Goal: Transaction & Acquisition: Purchase product/service

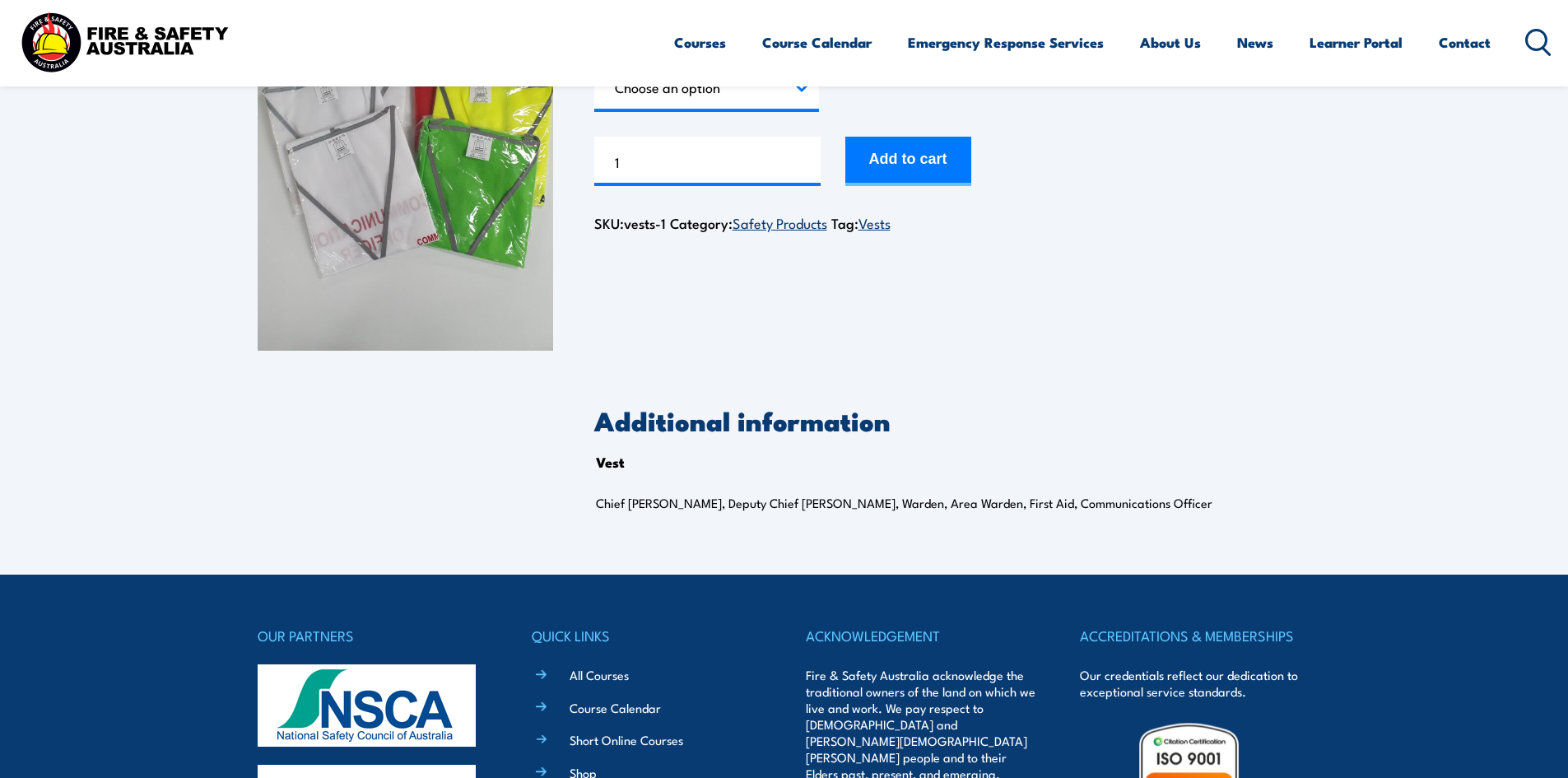
scroll to position [82, 0]
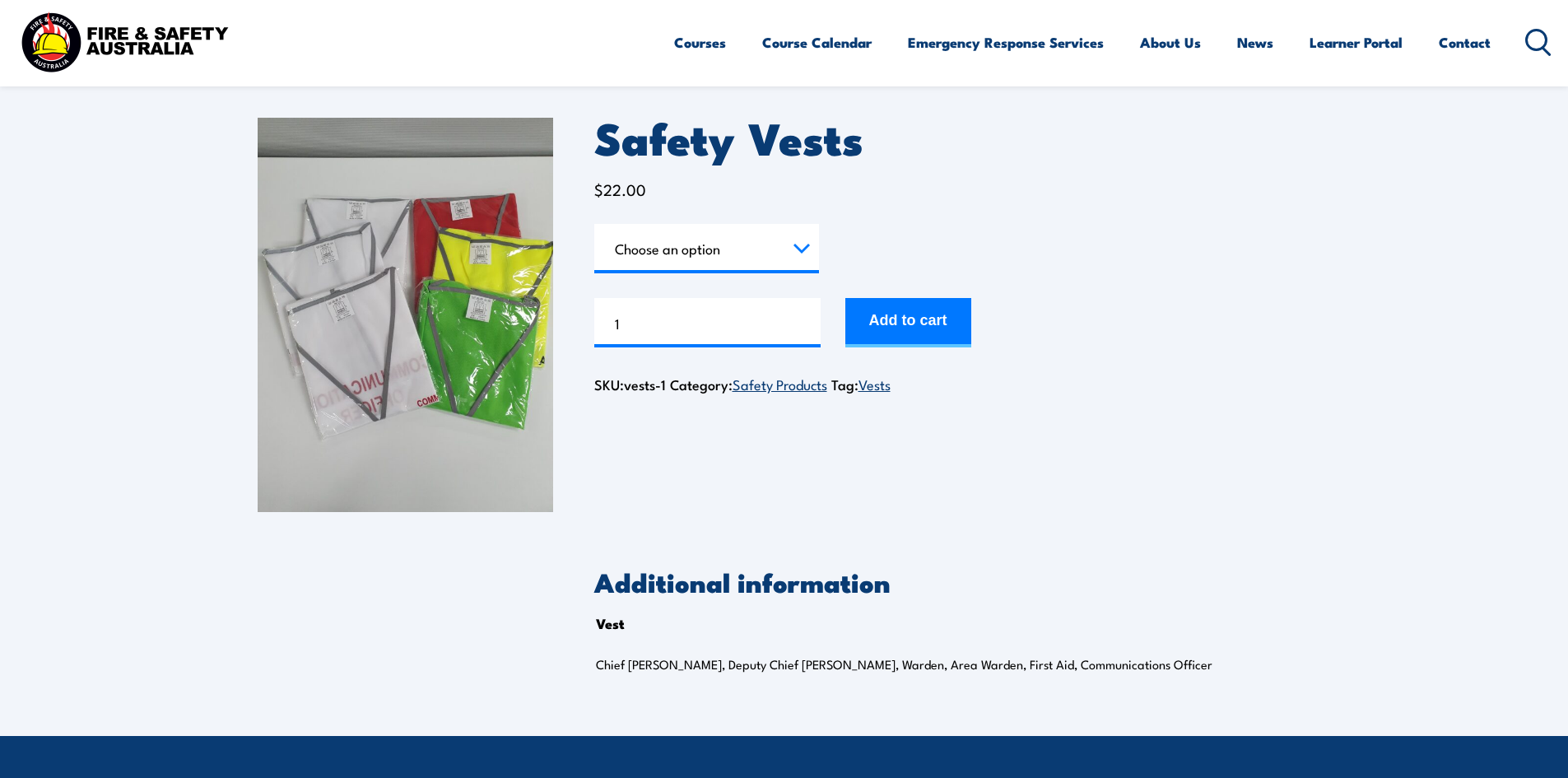
click at [405, 383] on img at bounding box center [405, 315] width 295 height 395
click at [803, 243] on select "Choose an option Chief [PERSON_NAME] Deputy Chief Warden Warden Area Warden Fir…" at bounding box center [707, 248] width 225 height 49
click at [594, 224] on select "Choose an option Chief Warden Deputy Chief Warden Warden Area Warden First Aid …" at bounding box center [707, 248] width 225 height 49
select select "Chief Warden"
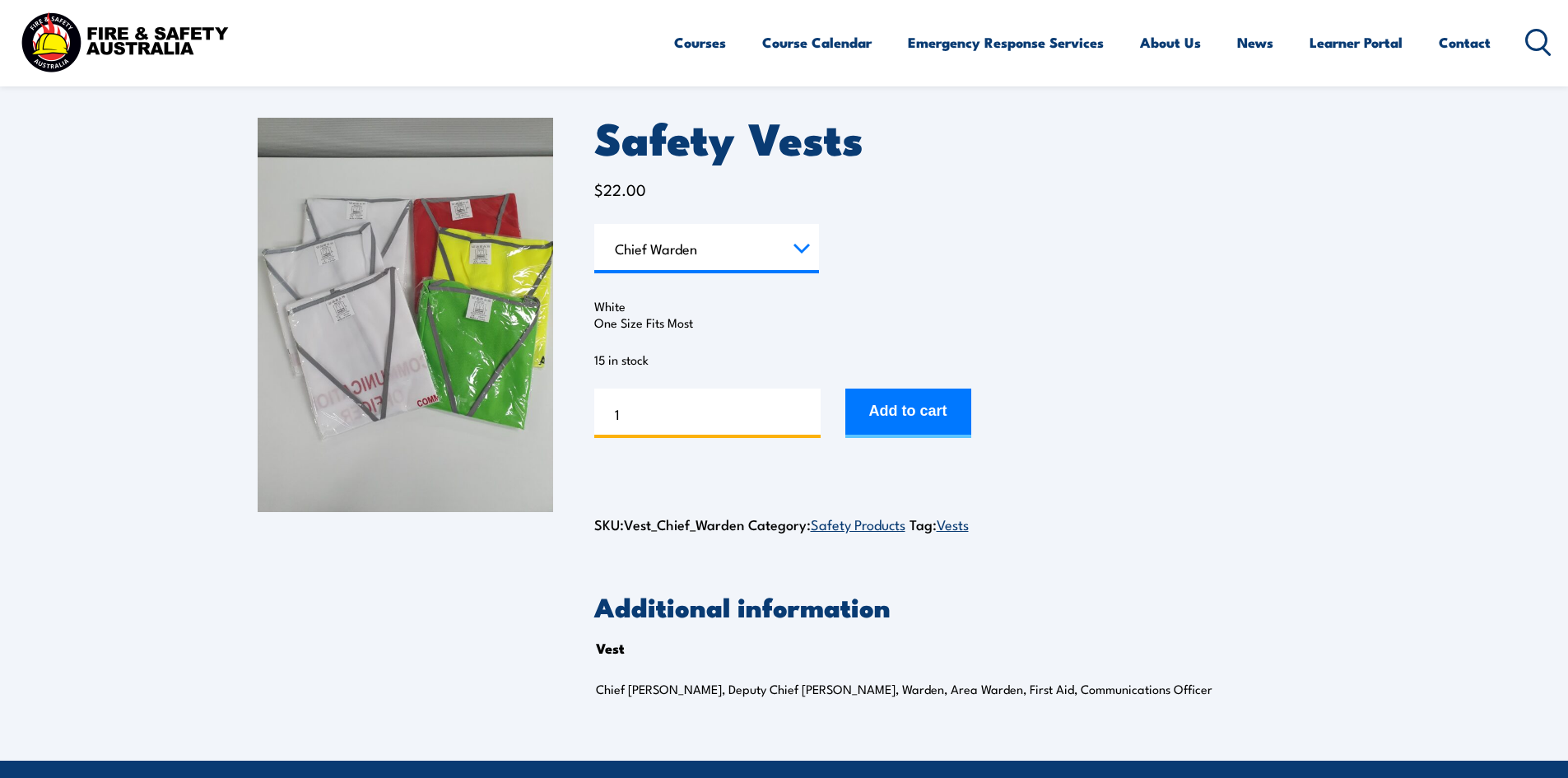
click at [657, 415] on input "1" at bounding box center [708, 413] width 227 height 49
click at [906, 406] on button "Add to cart" at bounding box center [909, 413] width 126 height 49
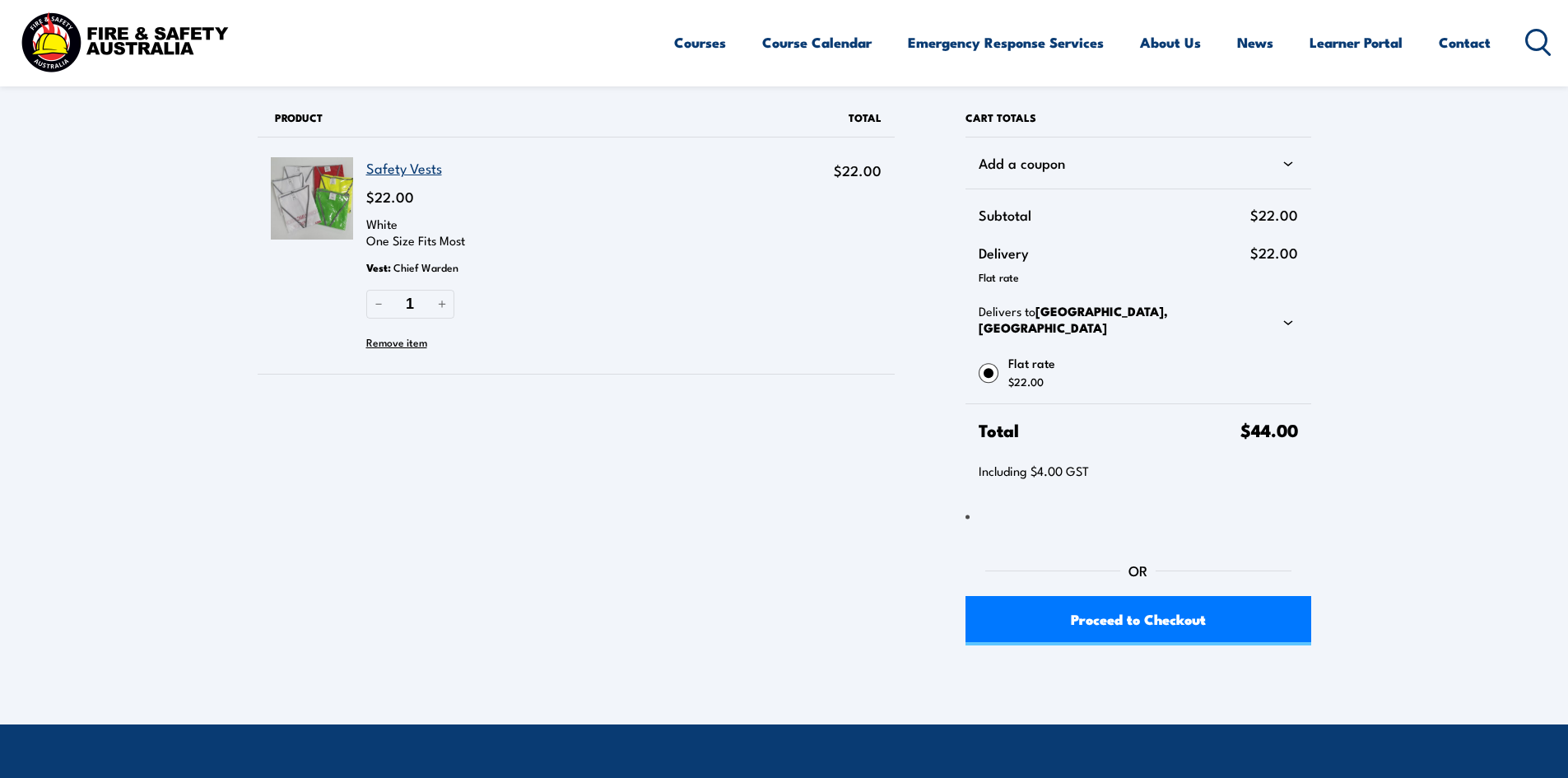
click at [1287, 320] on icon at bounding box center [1288, 323] width 9 height 5
select select "VIC"
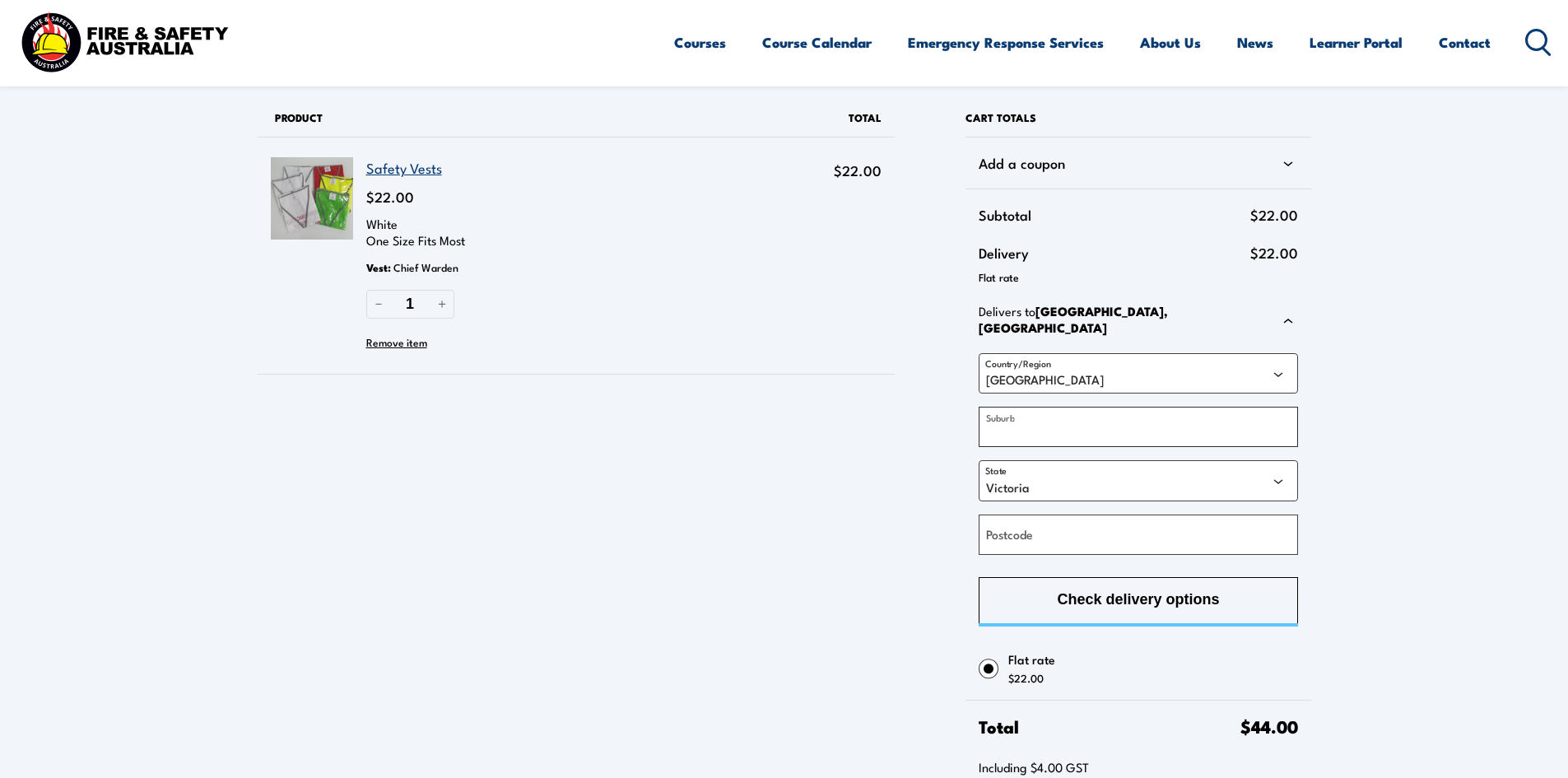
click at [1178, 429] on input "Suburb" at bounding box center [1138, 427] width 318 height 41
type input "annerley"
click at [1284, 464] on select "Australian Capital Territory New South Wales Northern Territory Queensland Sout…" at bounding box center [1138, 480] width 318 height 41
select select "QLD"
click at [979, 460] on select "Australian Capital Territory New South Wales Northern Territory Queensland Sout…" at bounding box center [1138, 480] width 318 height 41
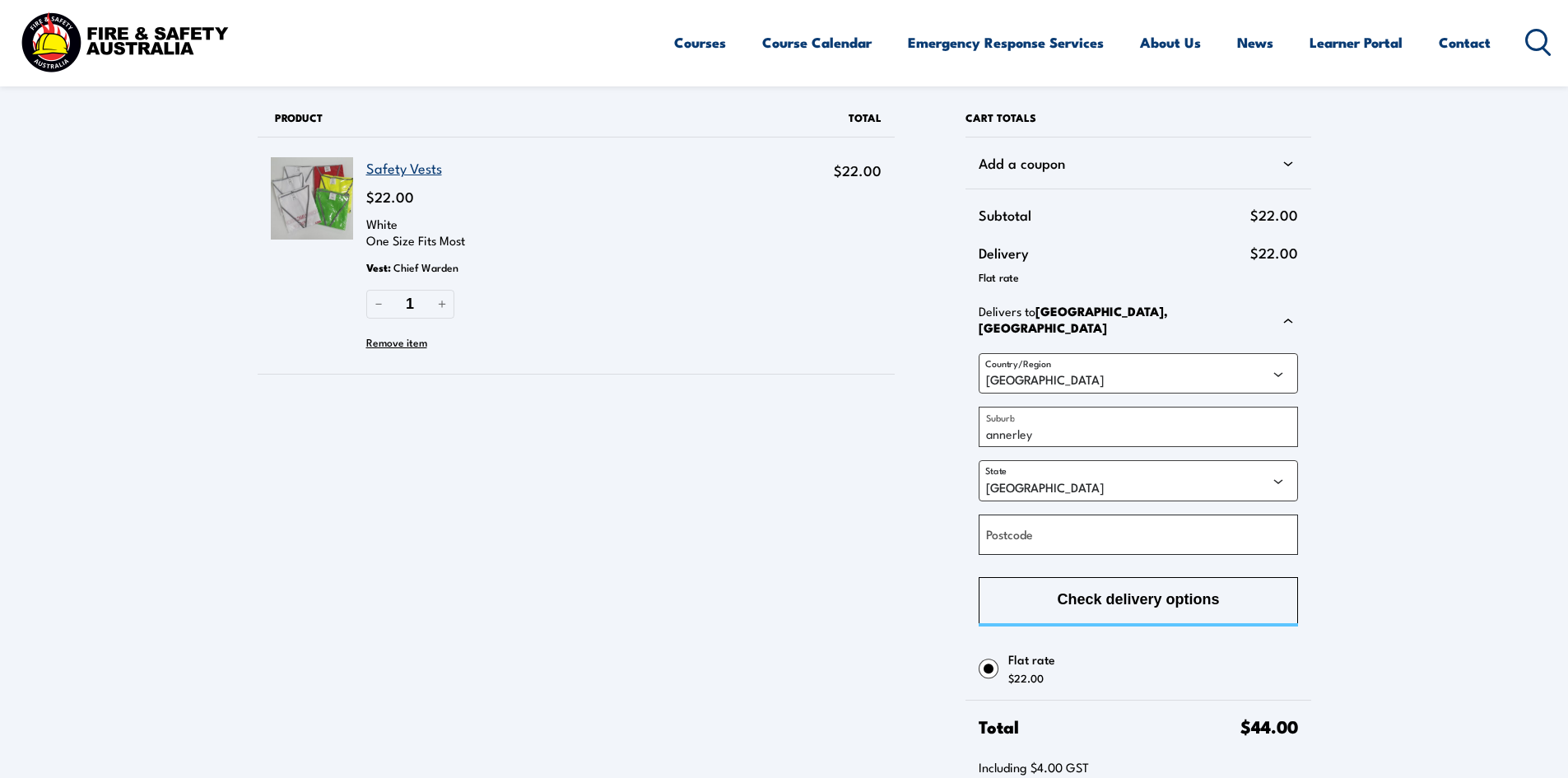
click at [1180, 527] on input "Postcode" at bounding box center [1138, 534] width 318 height 41
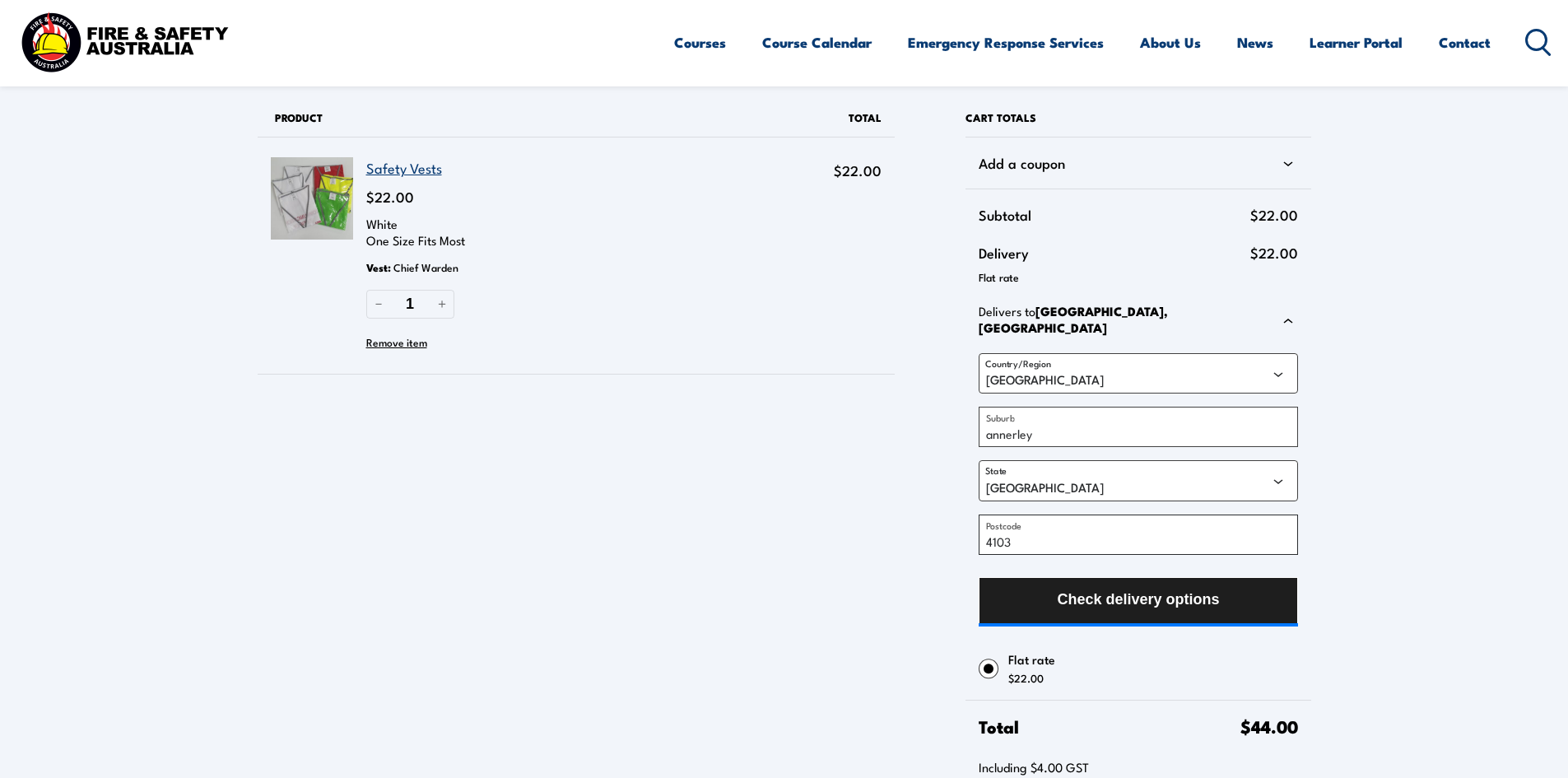
type input "4103"
click at [1096, 587] on span "Check delivery options" at bounding box center [1137, 600] width 162 height 43
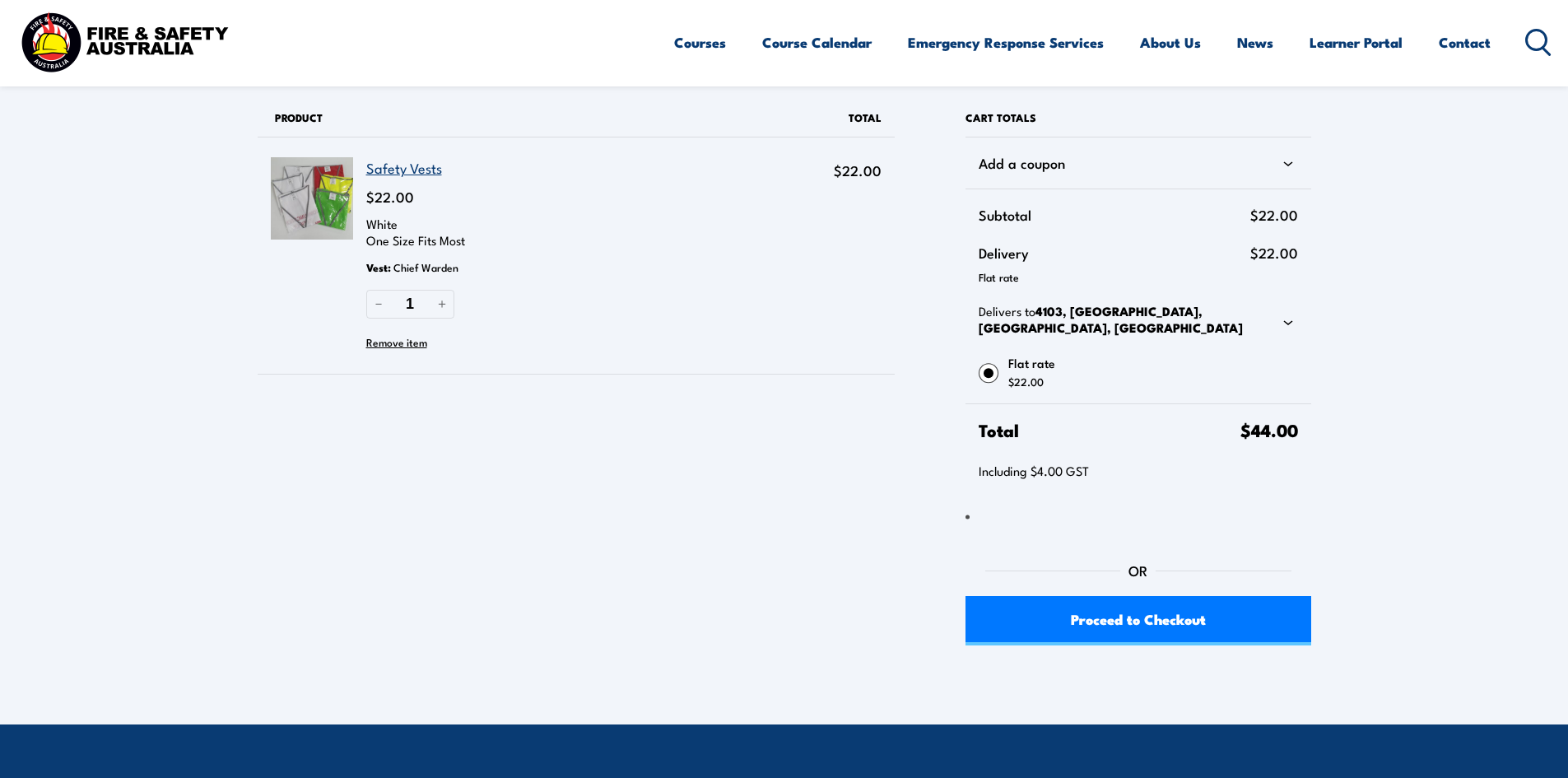
click at [404, 173] on link "Safety Vests" at bounding box center [404, 168] width 76 height 21
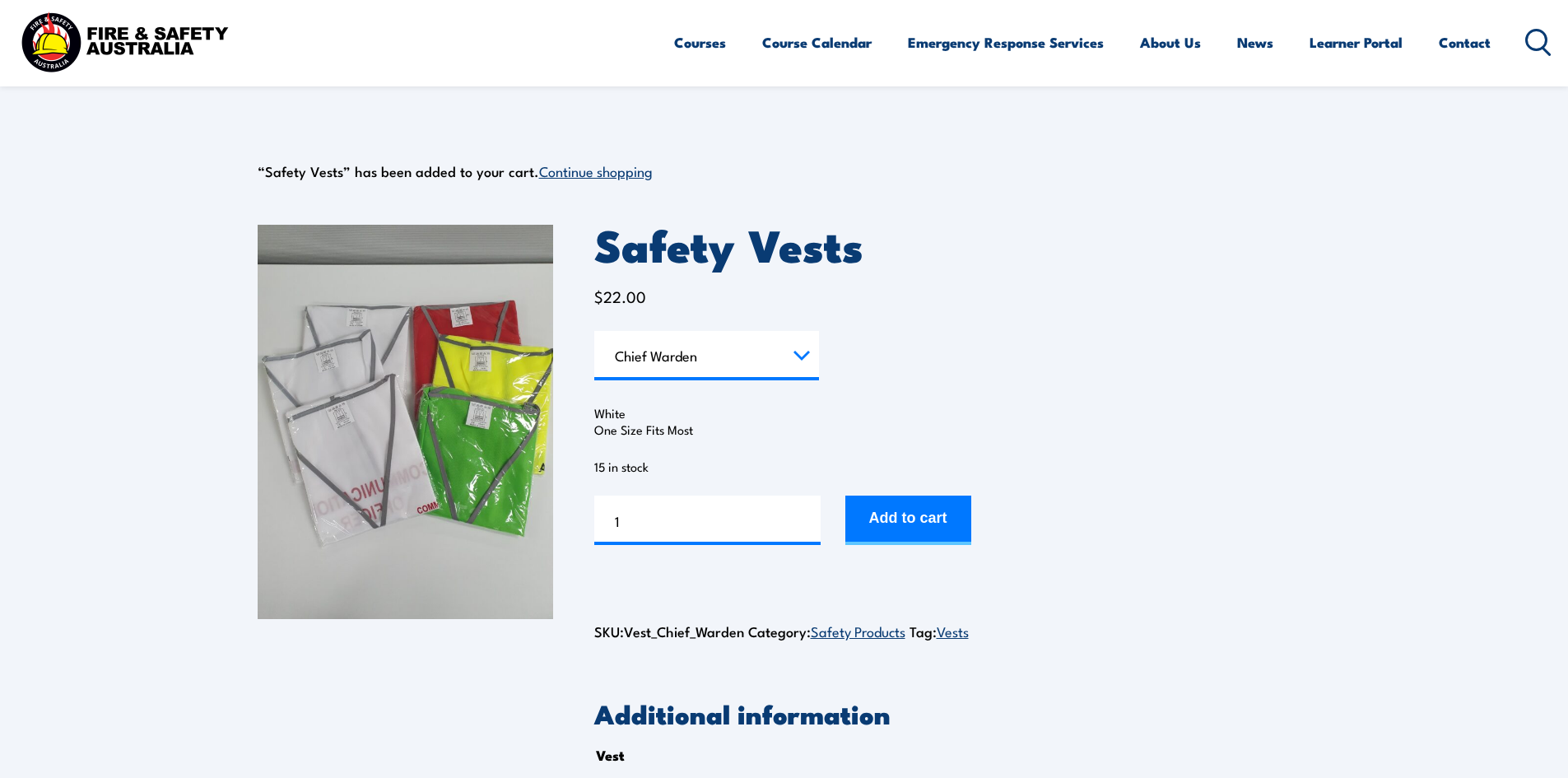
click at [801, 350] on select "Choose an option Chief Warden Deputy Chief Warden Warden Area Warden First Aid …" at bounding box center [707, 355] width 225 height 49
click at [594, 331] on select "Choose an option Chief Warden Deputy Chief Warden Warden Area Warden First Aid …" at bounding box center [707, 355] width 225 height 49
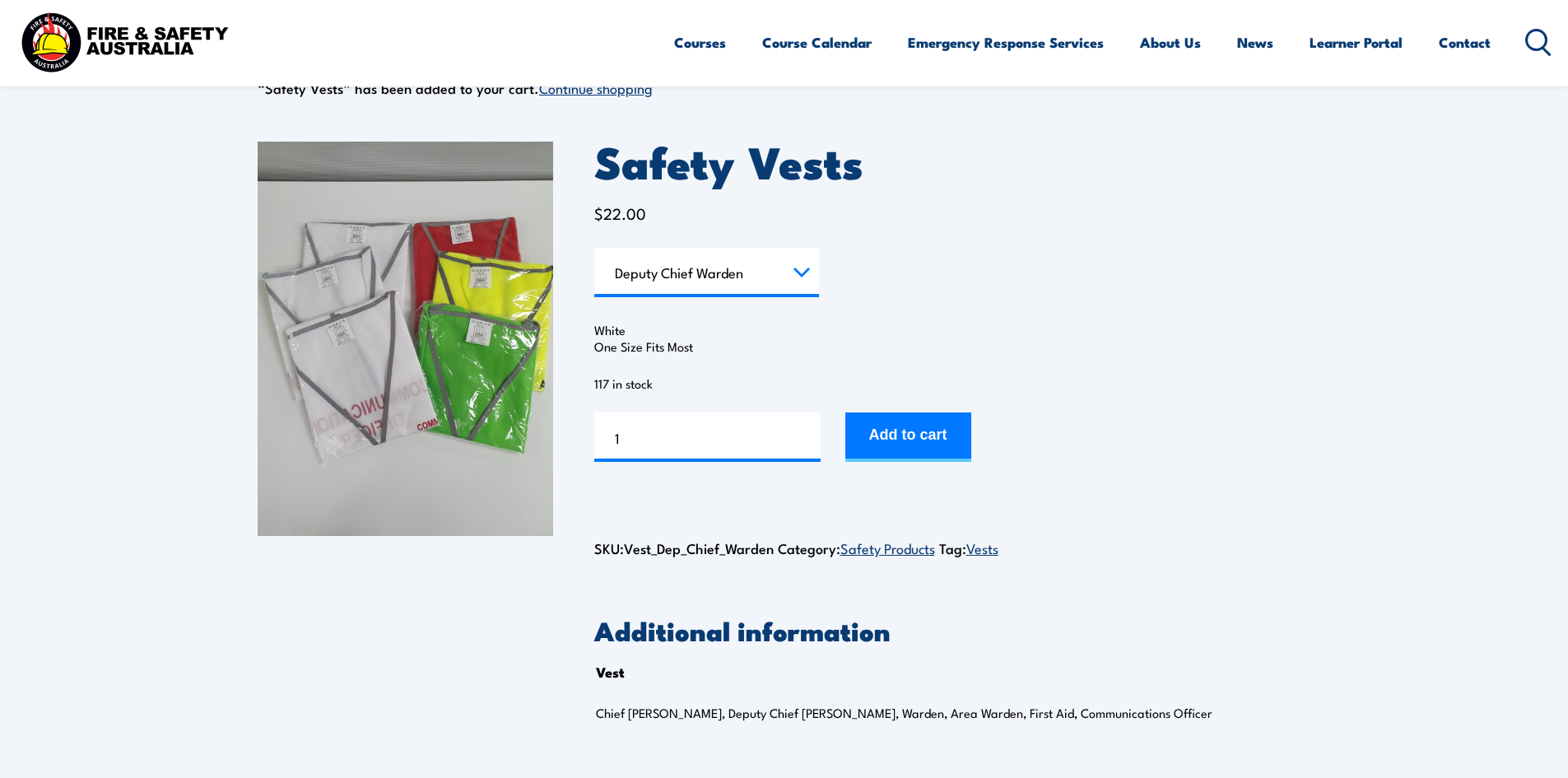
scroll to position [82, 0]
click at [803, 276] on select "Choose an option Chief Warden Deputy Chief Warden Warden Area Warden First Aid …" at bounding box center [707, 273] width 225 height 49
click at [594, 248] on select "Choose an option Chief Warden Deputy Chief Warden Warden Area Warden First Aid …" at bounding box center [707, 273] width 225 height 49
click at [810, 273] on select "Choose an option Chief Warden Deputy Chief Warden Warden Area Warden First Aid …" at bounding box center [707, 273] width 225 height 49
click at [594, 248] on select "Choose an option Chief Warden Deputy Chief Warden Warden Area Warden First Aid …" at bounding box center [707, 273] width 225 height 49
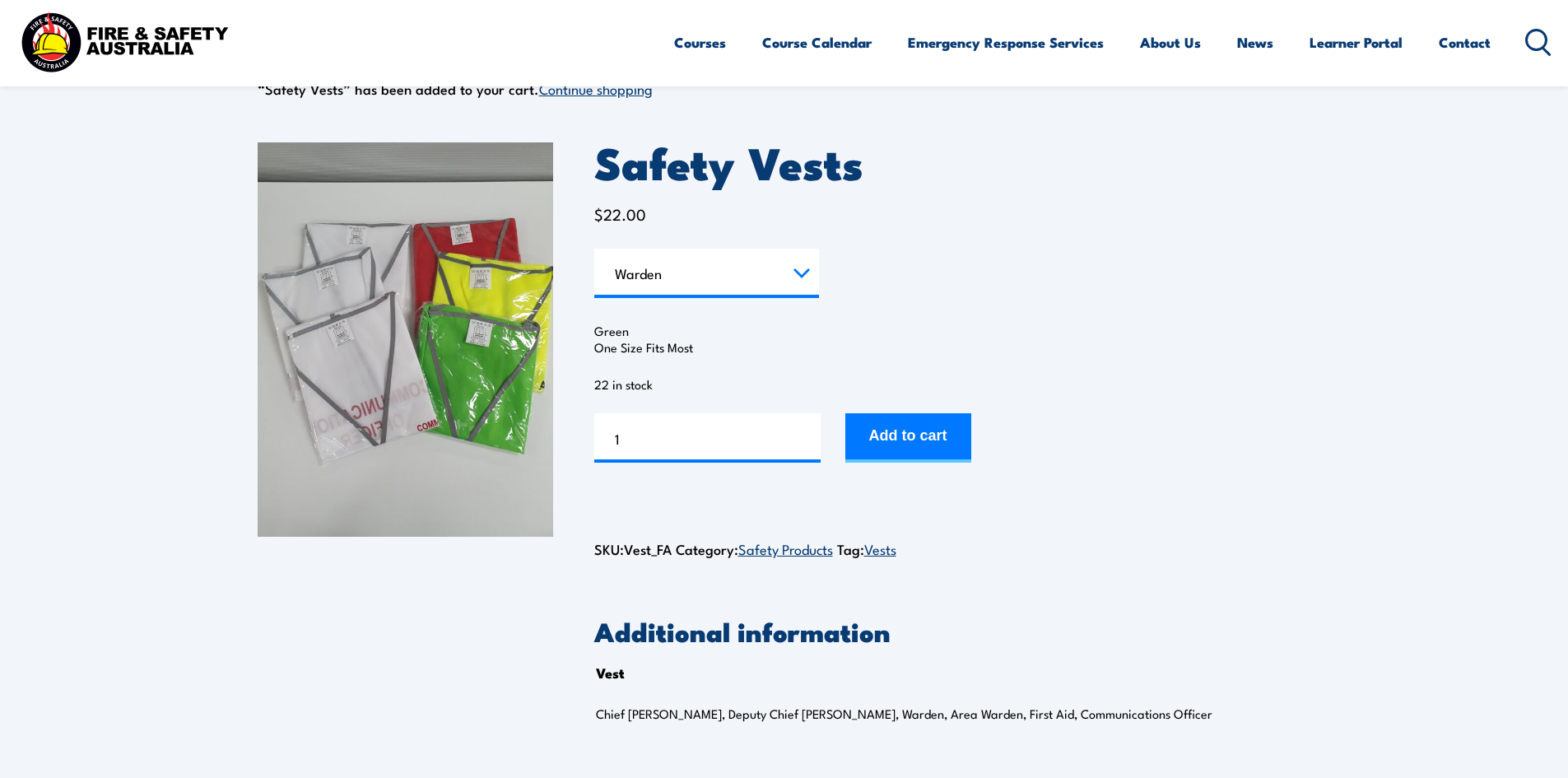
select select "Warden"
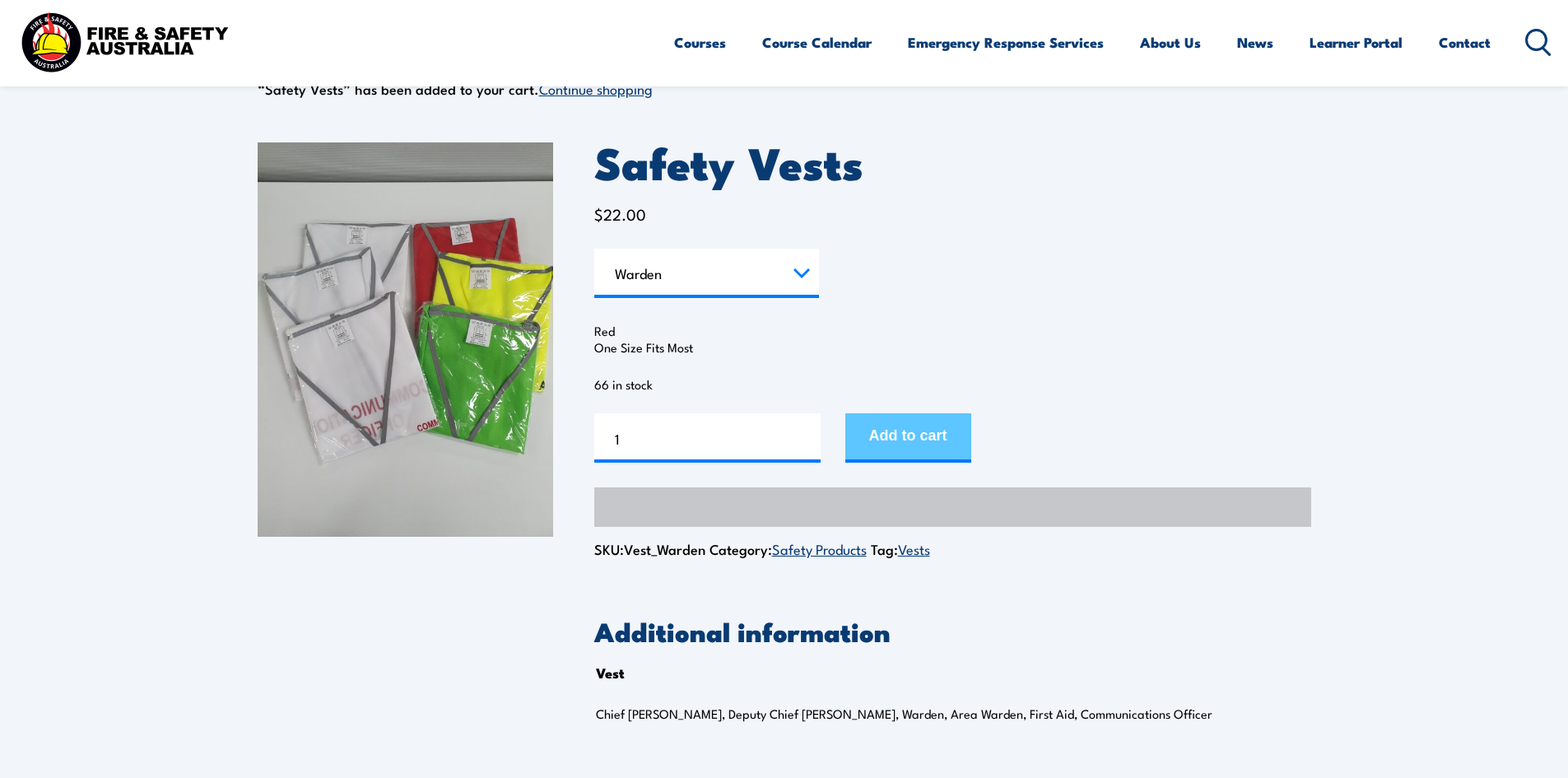
click at [894, 440] on button "Add to cart" at bounding box center [909, 438] width 126 height 49
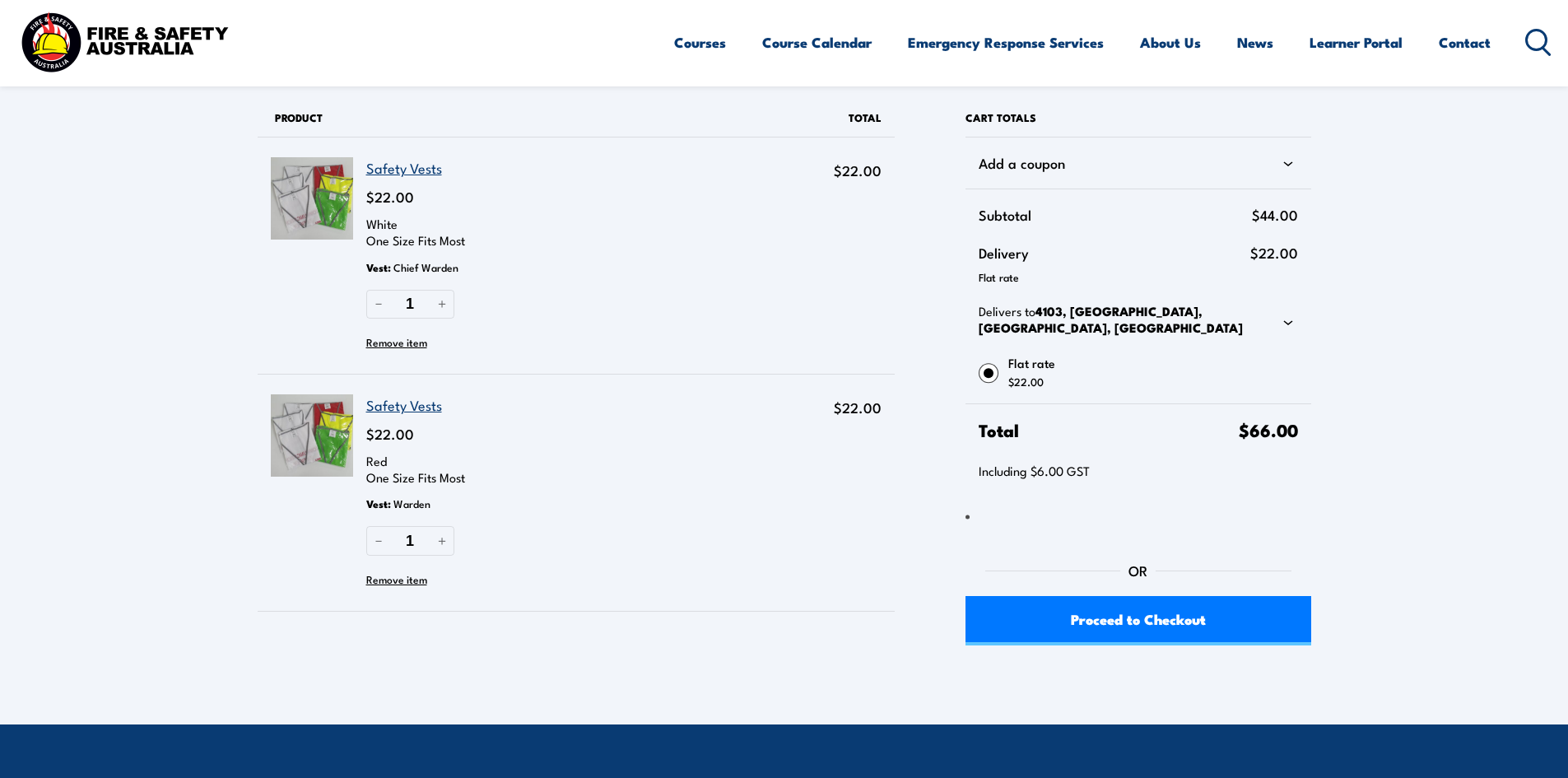
click at [402, 163] on link "Safety Vests" at bounding box center [404, 168] width 76 height 21
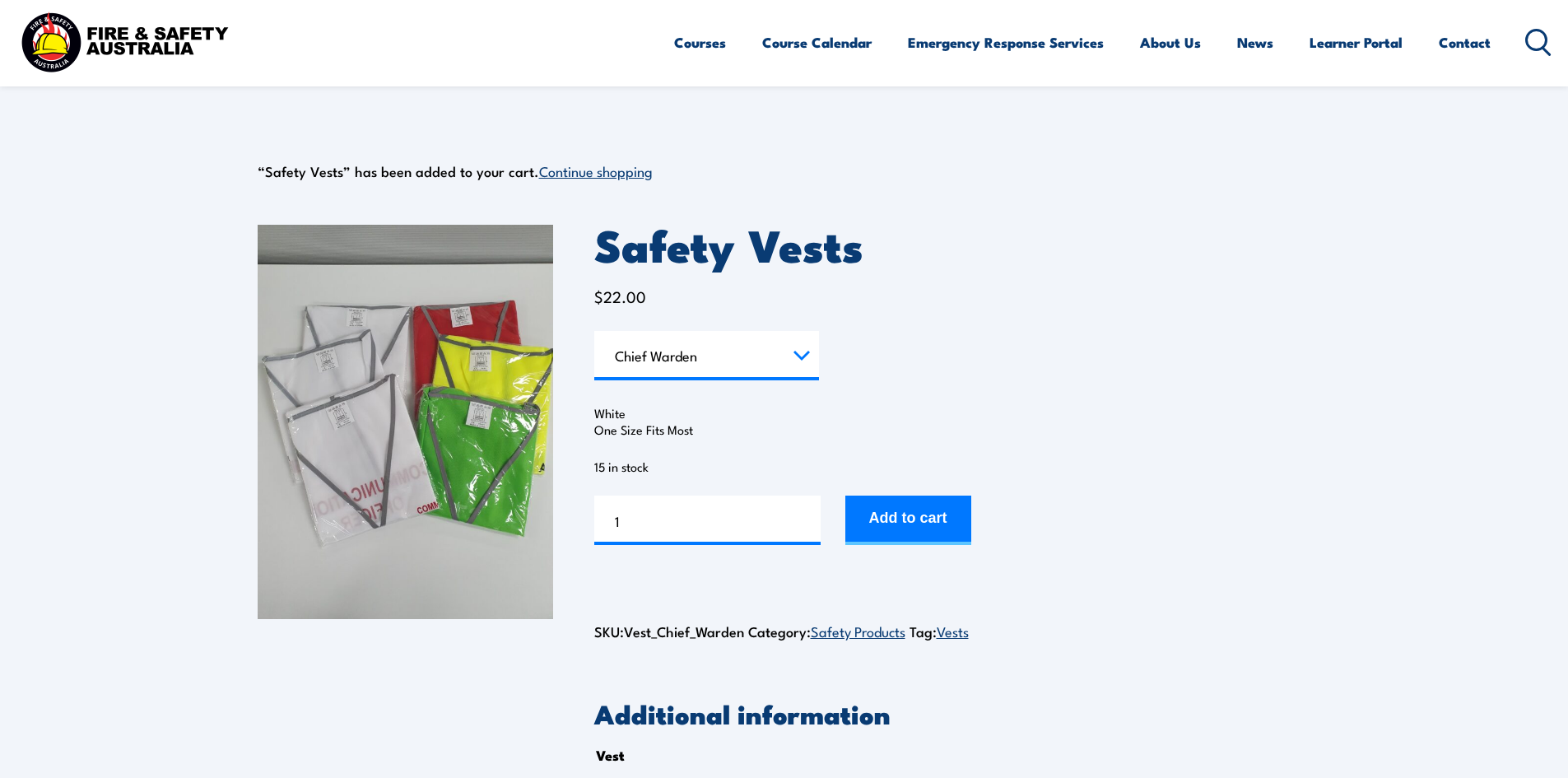
click at [807, 357] on select "Choose an option Chief [PERSON_NAME] Deputy Chief Warden Warden Area Warden Fir…" at bounding box center [707, 355] width 225 height 49
click at [594, 331] on select "Choose an option Chief [PERSON_NAME] Deputy Chief Warden Warden Area Warden Fir…" at bounding box center [707, 355] width 225 height 49
select select "First Aid"
click at [943, 521] on button "Add to cart" at bounding box center [909, 520] width 126 height 49
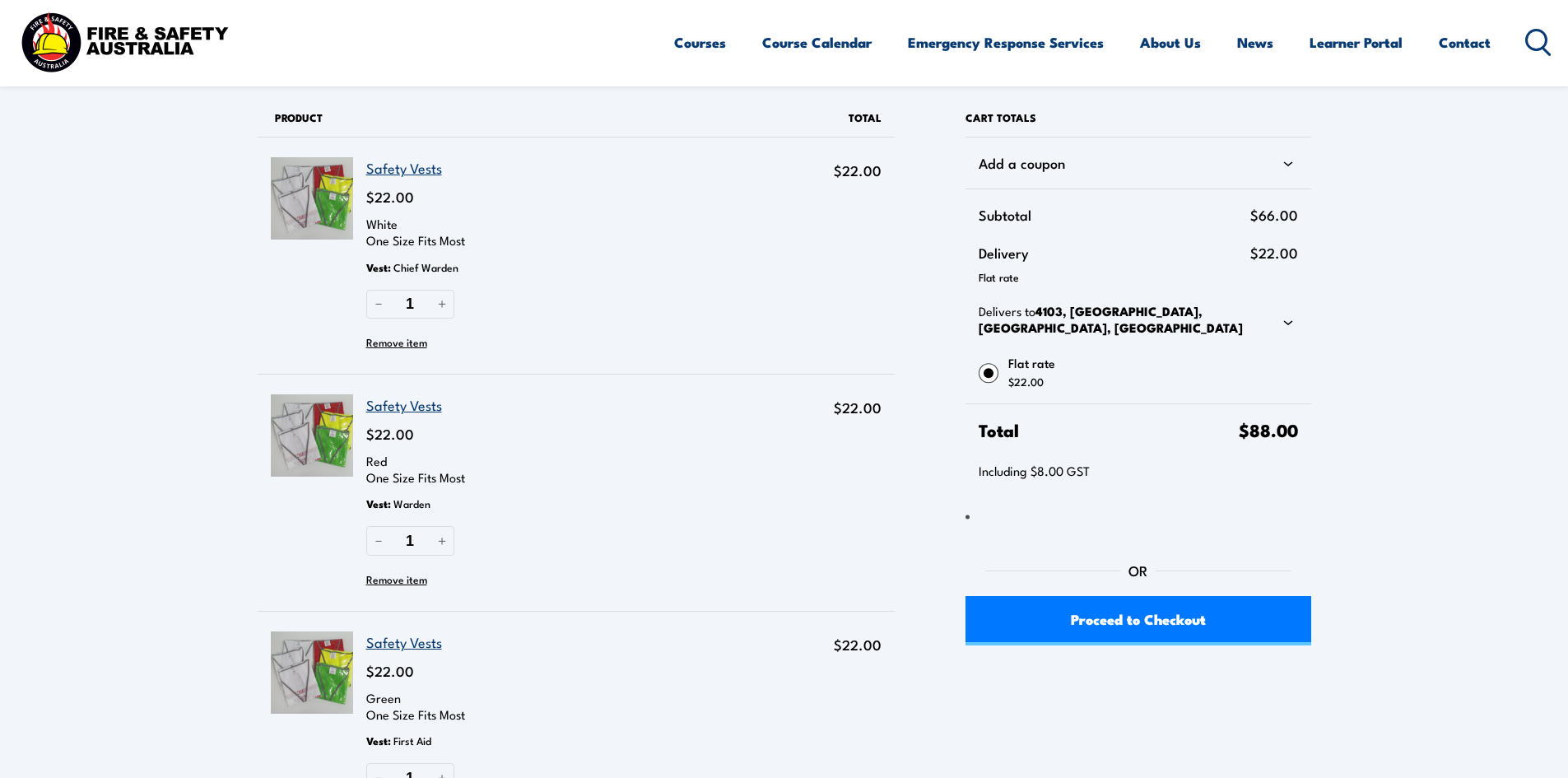
click at [423, 176] on link "Safety Vests" at bounding box center [404, 168] width 76 height 21
